Goal: Check status: Check status

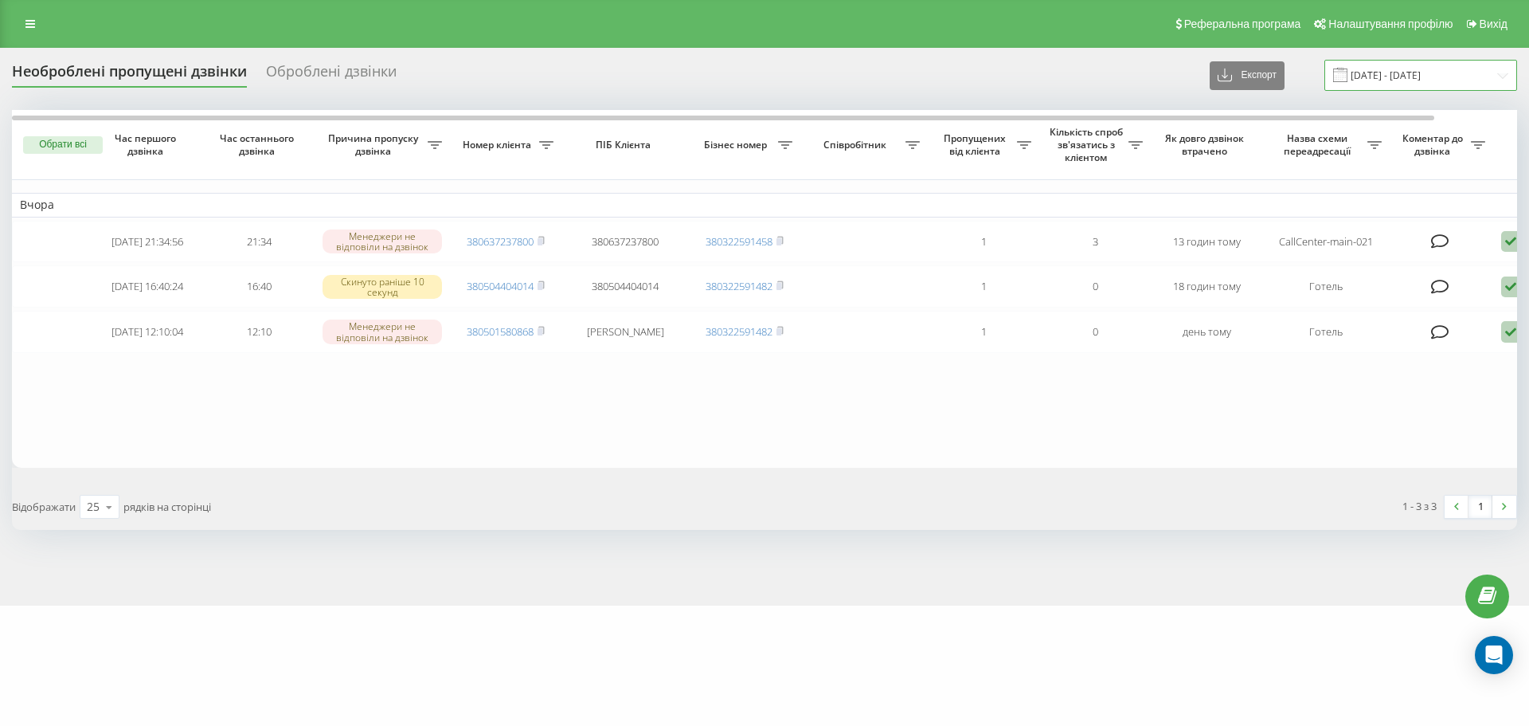
click at [1385, 74] on input "18.09.2025 - 19.09.2025" at bounding box center [1421, 75] width 193 height 31
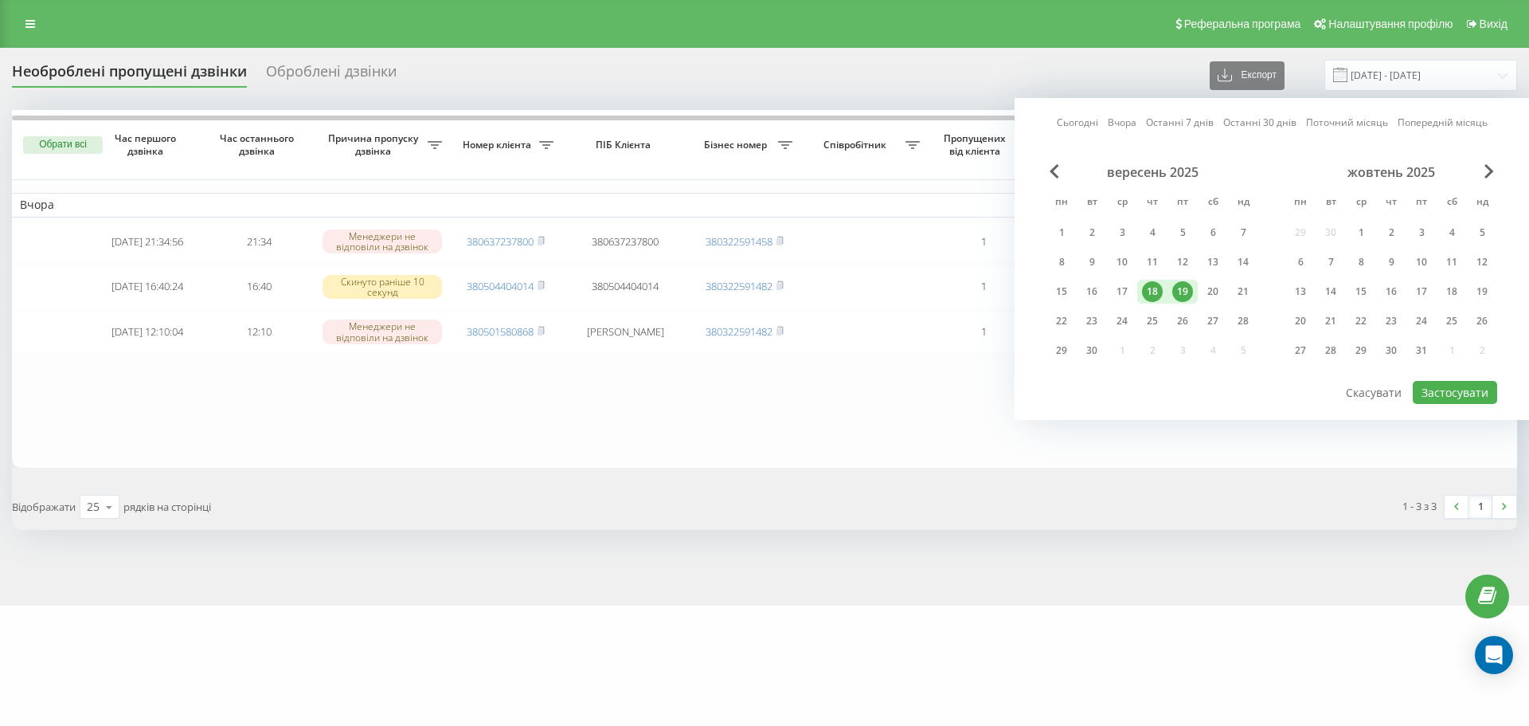
click at [1182, 288] on div "19" at bounding box center [1182, 291] width 21 height 21
click at [1458, 400] on button "Застосувати" at bounding box center [1455, 392] width 84 height 23
type input "19.09.2025 - 19.09.2025"
